Goal: Book appointment/travel/reservation

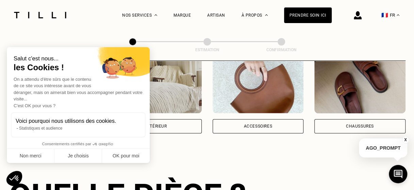
scroll to position [147, 0]
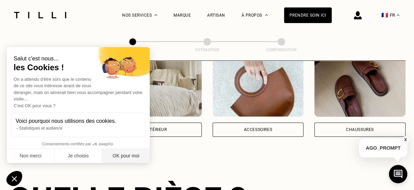
click at [121, 157] on button "OK pour moi" at bounding box center [126, 156] width 48 height 14
checkbox input "true"
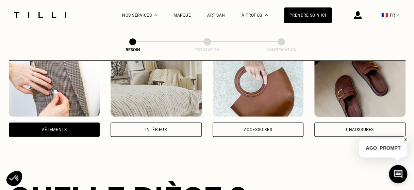
click at [49, 128] on div "Vêtements" at bounding box center [54, 130] width 25 height 4
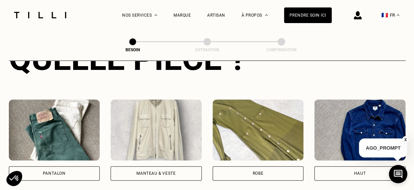
scroll to position [301, 0]
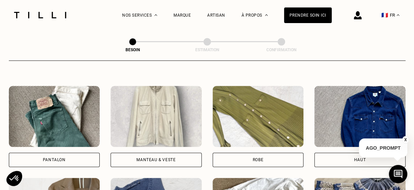
click at [74, 153] on div "Pantalon" at bounding box center [54, 160] width 91 height 14
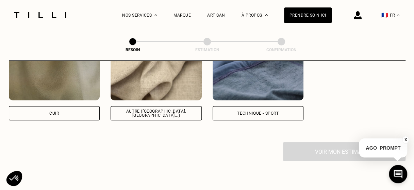
scroll to position [854, 0]
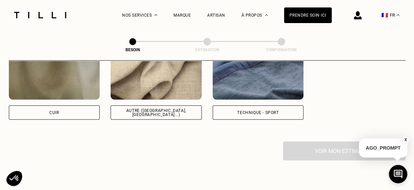
click at [167, 109] on div "Autre ([GEOGRAPHIC_DATA], [GEOGRAPHIC_DATA]...)" at bounding box center [156, 113] width 80 height 8
select select "FR"
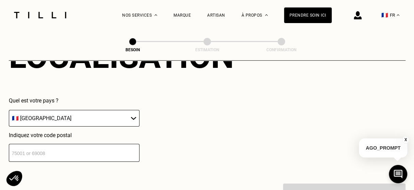
scroll to position [980, 0]
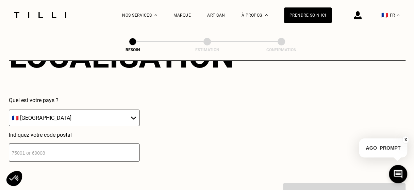
click at [69, 148] on input "number" at bounding box center [74, 153] width 131 height 18
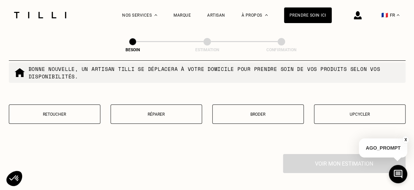
scroll to position [1184, 0]
type input "75011"
click at [76, 112] on p "Retoucher" at bounding box center [55, 114] width 84 height 5
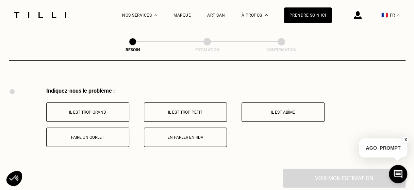
scroll to position [1257, 0]
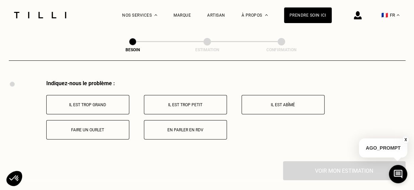
click at [107, 128] on p "Faire un ourlet" at bounding box center [88, 130] width 76 height 5
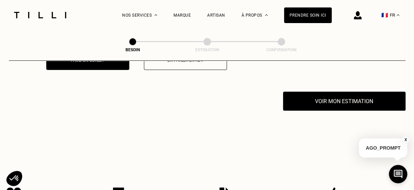
scroll to position [1339, 0]
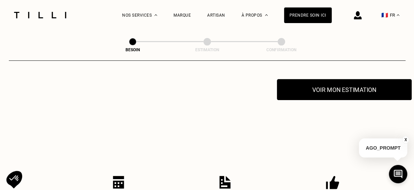
click at [354, 82] on button "Voir mon estimation" at bounding box center [344, 89] width 135 height 21
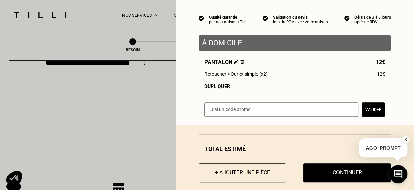
scroll to position [55, 0]
